Goal: Transaction & Acquisition: Book appointment/travel/reservation

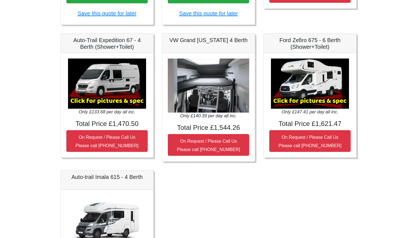
scroll to position [207, 0]
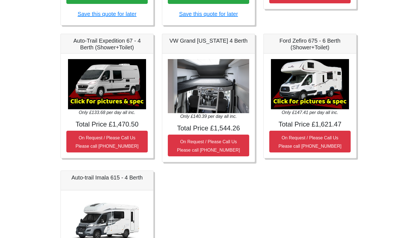
click at [210, 96] on img at bounding box center [208, 86] width 81 height 54
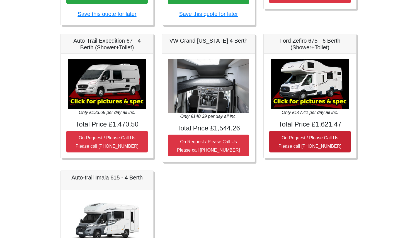
click at [296, 141] on button "On Request / Please Call Us Please call [PHONE_NUMBER]" at bounding box center [309, 142] width 81 height 22
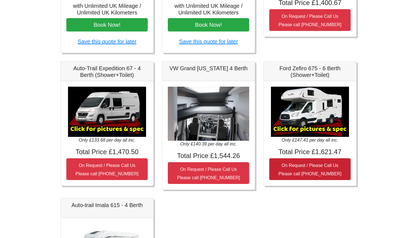
scroll to position [172, 0]
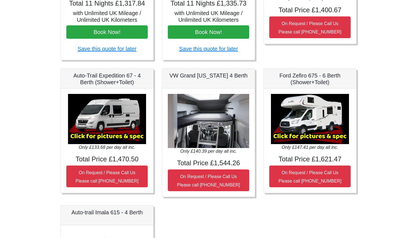
click at [284, 81] on h5 "Ford Zefiro 675 - 6 Berth (Shower+Toilet)" at bounding box center [309, 78] width 81 height 13
click at [297, 116] on img at bounding box center [310, 119] width 78 height 50
click at [308, 127] on img at bounding box center [310, 119] width 78 height 50
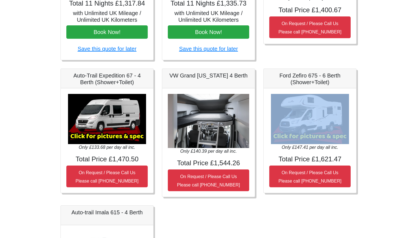
click at [308, 127] on img at bounding box center [310, 119] width 78 height 50
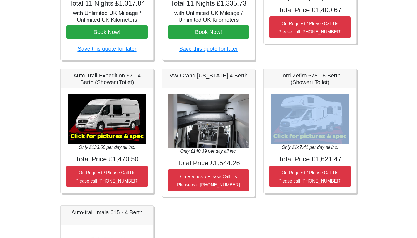
click at [308, 127] on img at bounding box center [310, 119] width 78 height 50
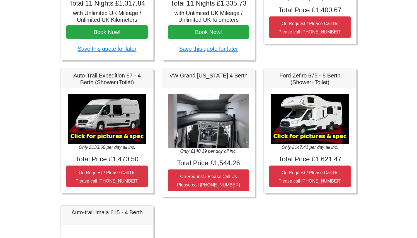
click at [292, 147] on icon "Only £147.41 per day all inc." at bounding box center [310, 147] width 57 height 5
click at [323, 132] on img at bounding box center [310, 119] width 78 height 50
click at [336, 113] on img at bounding box center [310, 119] width 78 height 50
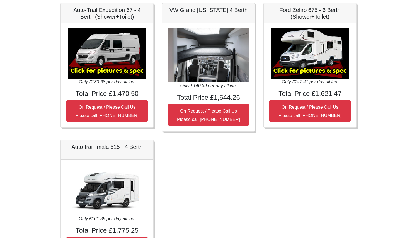
scroll to position [236, 0]
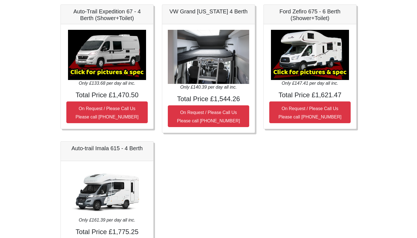
click at [314, 69] on img at bounding box center [310, 55] width 78 height 50
